Goal: Find contact information: Find contact information

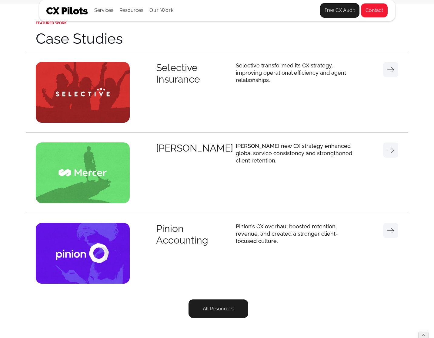
scroll to position [1913, 0]
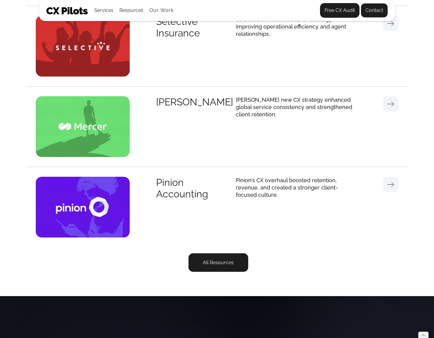
click at [379, 11] on link "Contact" at bounding box center [374, 10] width 27 height 15
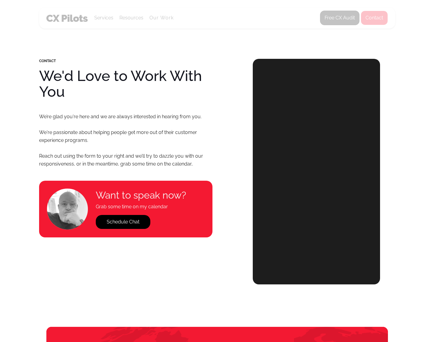
select select "******"
select select "**********"
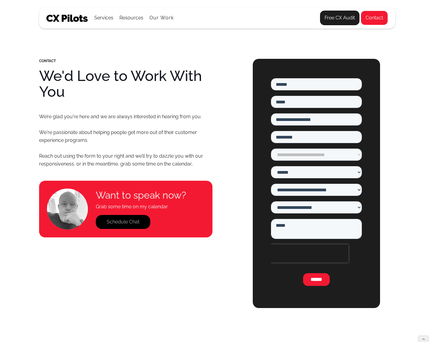
click at [125, 221] on link "Schedule Chat" at bounding box center [123, 222] width 55 height 14
click at [122, 223] on link "Schedule Chat" at bounding box center [123, 222] width 55 height 14
click at [131, 20] on div "Resources" at bounding box center [132, 18] width 24 height 8
click at [131, 38] on link "Blog" at bounding box center [128, 39] width 14 height 12
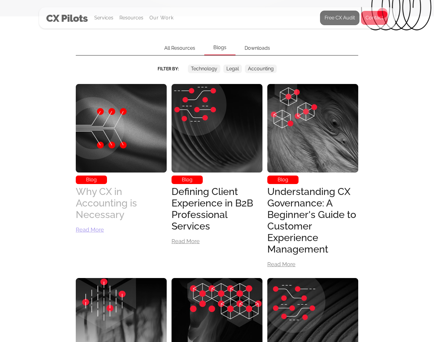
scroll to position [221, 0]
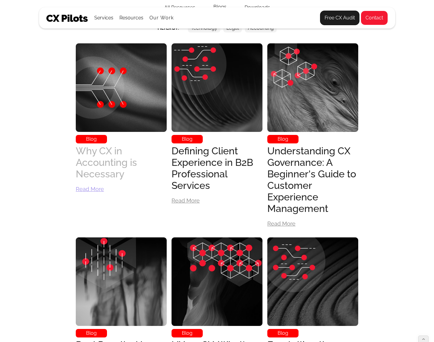
click at [101, 163] on div "Why CX in Accounting is Necessary" at bounding box center [121, 162] width 91 height 35
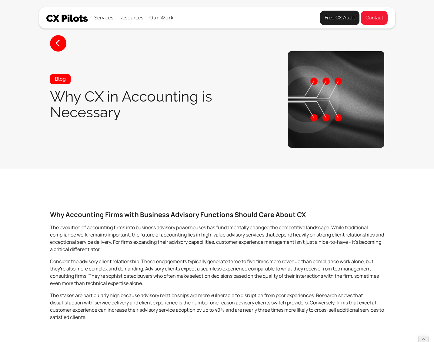
click at [94, 263] on p "Consider the advisory client relationship. These engagements typically generate…" at bounding box center [217, 272] width 335 height 29
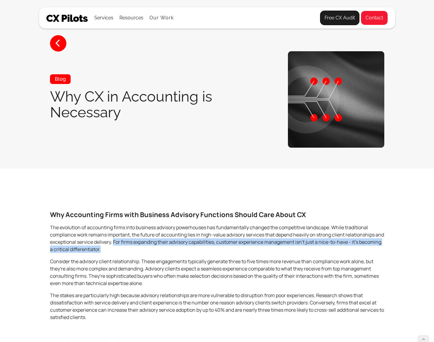
drag, startPoint x: 113, startPoint y: 241, endPoint x: 113, endPoint y: 249, distance: 7.9
click at [113, 249] on p "The evolution of accounting firms into business advisory powerhouses has fundam…" at bounding box center [217, 238] width 335 height 29
copy p "For firms expanding their advisory capabilities, customer experience management…"
click at [334, 94] on img at bounding box center [336, 99] width 96 height 96
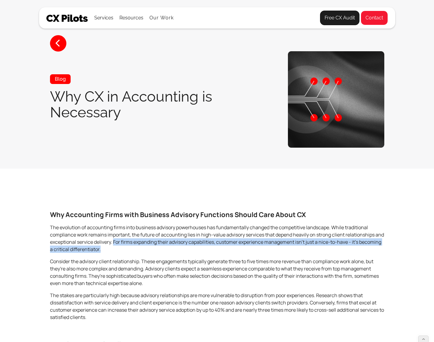
click at [341, 104] on img at bounding box center [336, 99] width 96 height 96
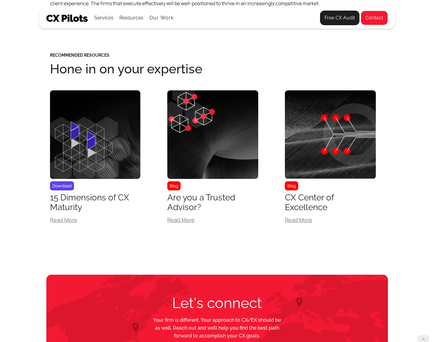
scroll to position [2616, 0]
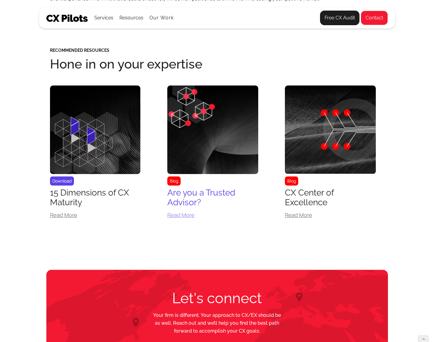
click at [188, 196] on div "Are you a Trusted Advisor?" at bounding box center [212, 197] width 91 height 19
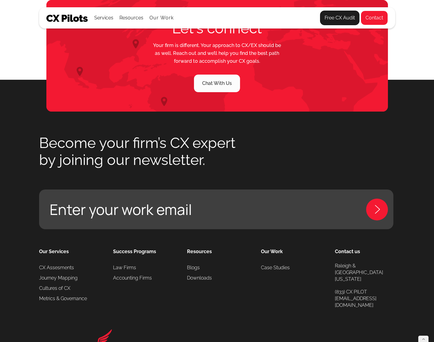
scroll to position [1095, 0]
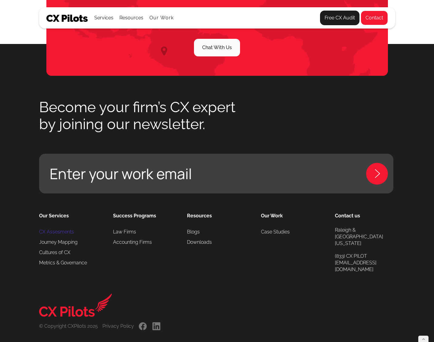
click at [69, 227] on link "CX Assesments" at bounding box center [56, 232] width 35 height 10
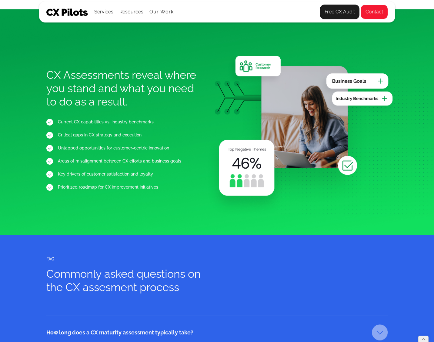
scroll to position [689, 0]
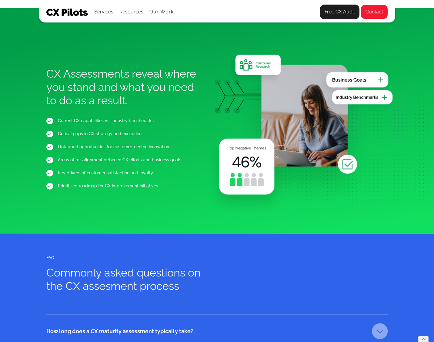
click at [65, 121] on div "Current CX capabilities vs. industry benchmarks" at bounding box center [162, 120] width 209 height 13
click at [51, 121] on img at bounding box center [49, 121] width 7 height 7
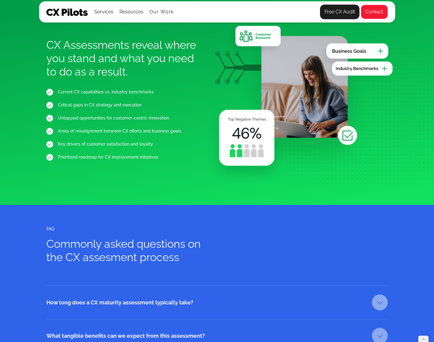
scroll to position [807, 0]
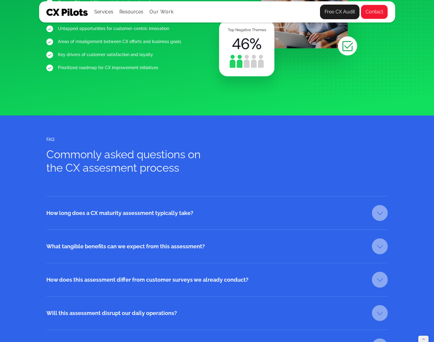
click at [73, 214] on div "How long does a CX maturity assessment typically take?" at bounding box center [200, 213] width 309 height 15
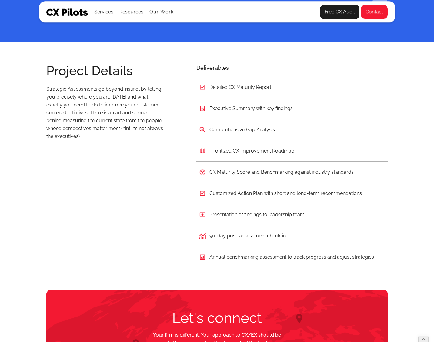
scroll to position [1275, 0]
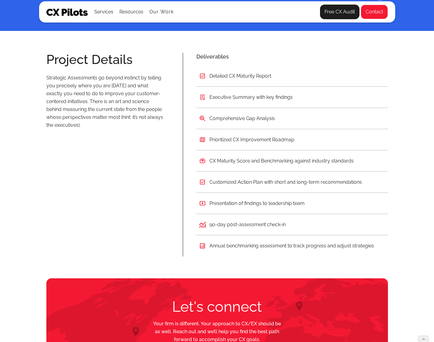
click at [242, 76] on div "Detailed CX Maturity Report" at bounding box center [241, 76] width 62 height 7
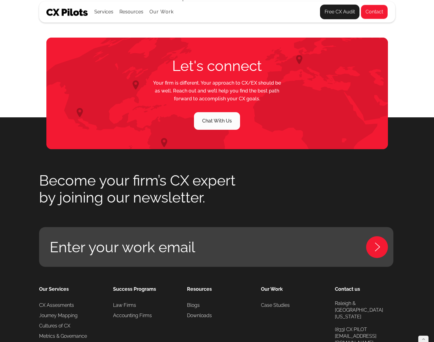
scroll to position [1544, 0]
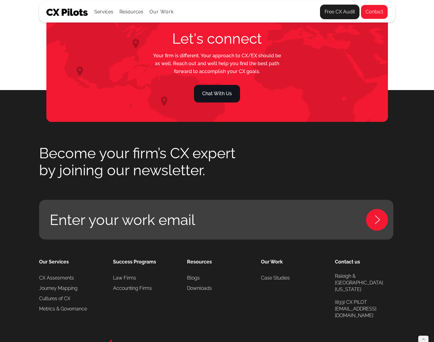
click at [228, 92] on link "Chat With Us" at bounding box center [217, 94] width 46 height 18
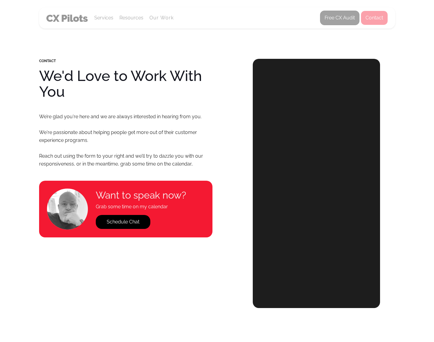
select select "******"
select select "**********"
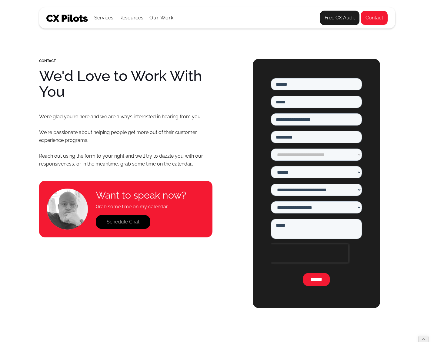
click at [129, 221] on link "Schedule Chat" at bounding box center [123, 222] width 55 height 14
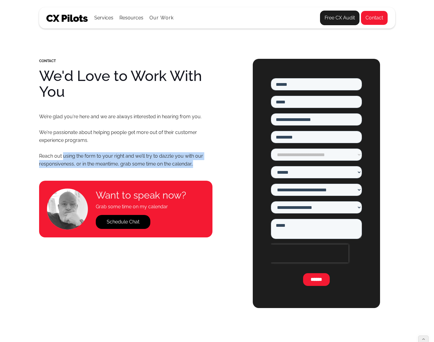
drag, startPoint x: 63, startPoint y: 155, endPoint x: 200, endPoint y: 161, distance: 136.9
click at [200, 161] on p "We’re glad you're here and we are always interested in hearing from you. We're …" at bounding box center [126, 140] width 174 height 55
click at [179, 160] on p "We’re glad you're here and we are always interested in hearing from you. We're …" at bounding box center [126, 140] width 174 height 55
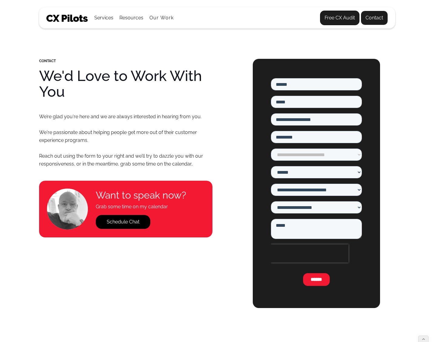
click at [378, 17] on link "Contact" at bounding box center [374, 18] width 27 height 15
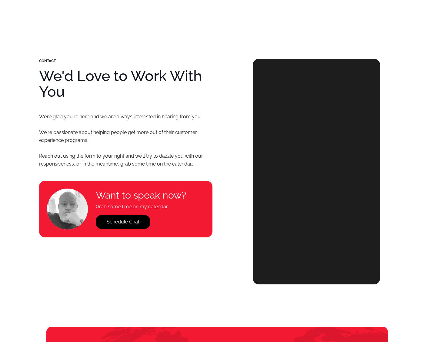
select select "******"
select select "**********"
